Goal: Navigation & Orientation: Understand site structure

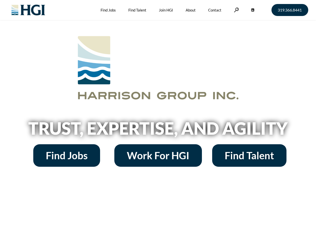
click at [158, 120] on h2 "Trust, Expertise, and Agility" at bounding box center [159, 128] width 286 height 17
click at [236, 10] on link at bounding box center [236, 10] width 5 height 5
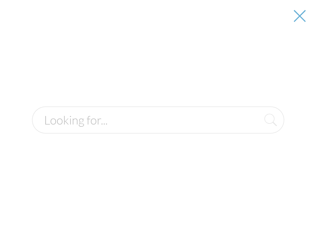
click at [158, 130] on h2 "Trust, Expertise, and Agility" at bounding box center [159, 128] width 286 height 17
